Goal: Transaction & Acquisition: Purchase product/service

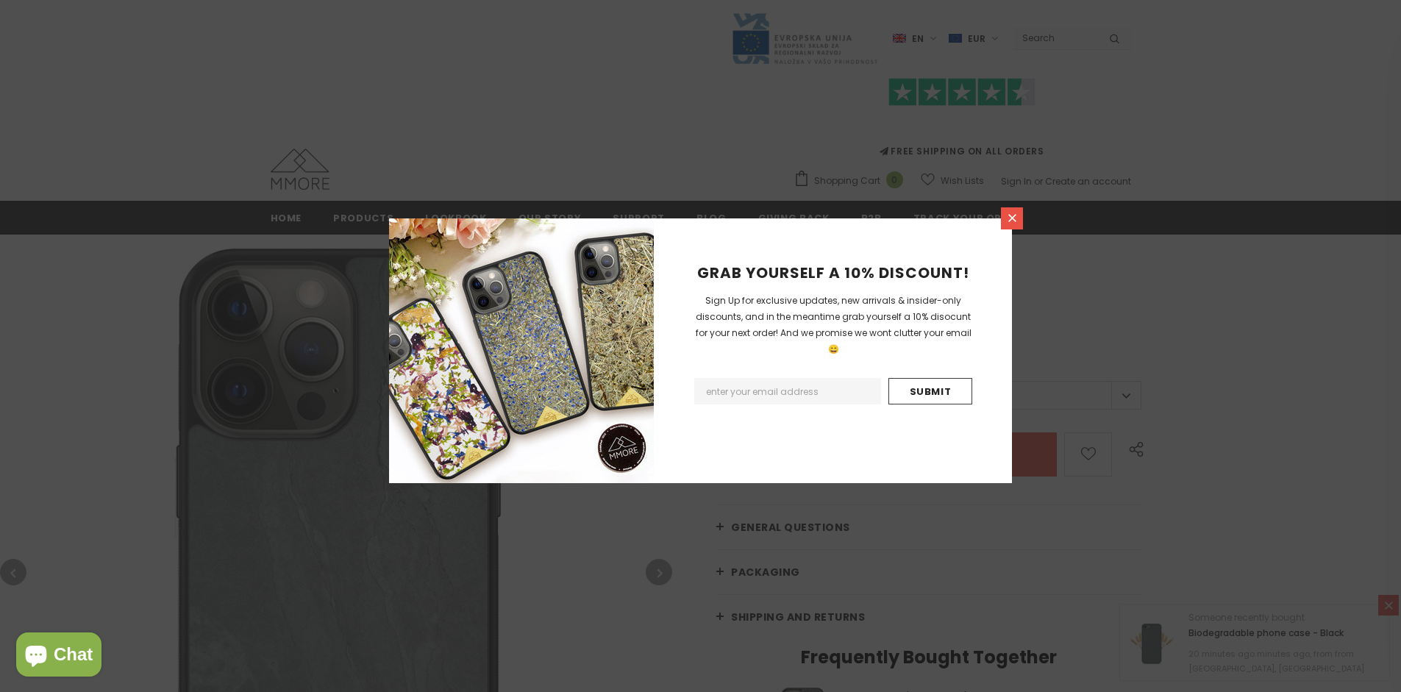
click at [1012, 218] on icon at bounding box center [1013, 218] width 8 height 8
